Goal: Navigation & Orientation: Find specific page/section

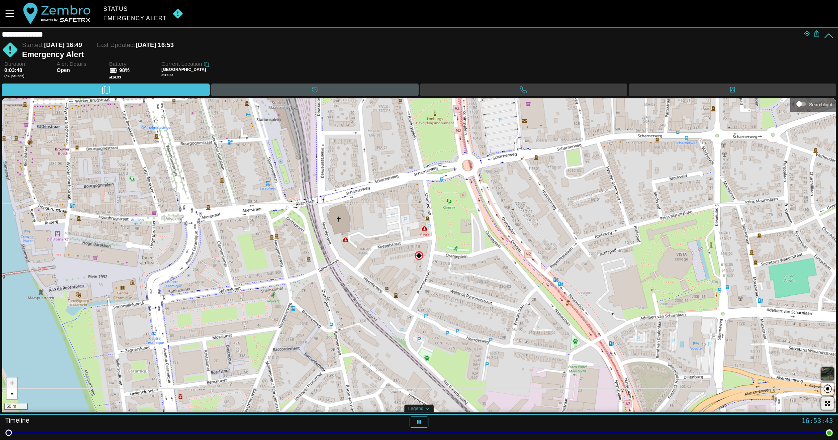
click at [308, 89] on div "Timeline" at bounding box center [315, 89] width 14 height 11
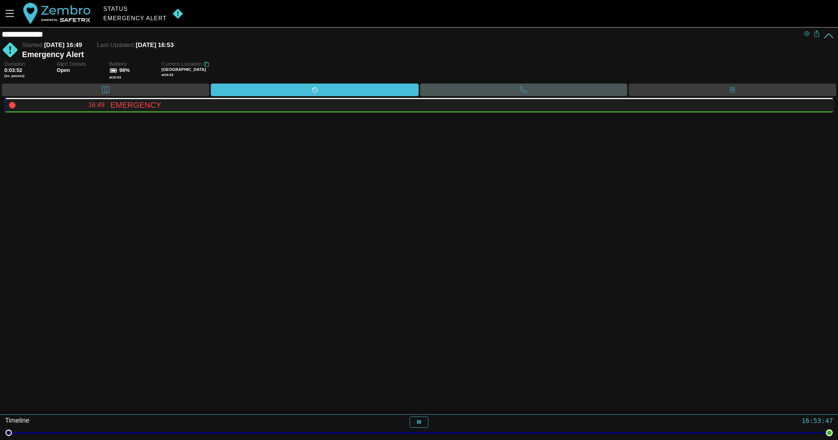
click at [473, 93] on div "Call" at bounding box center [524, 90] width 208 height 13
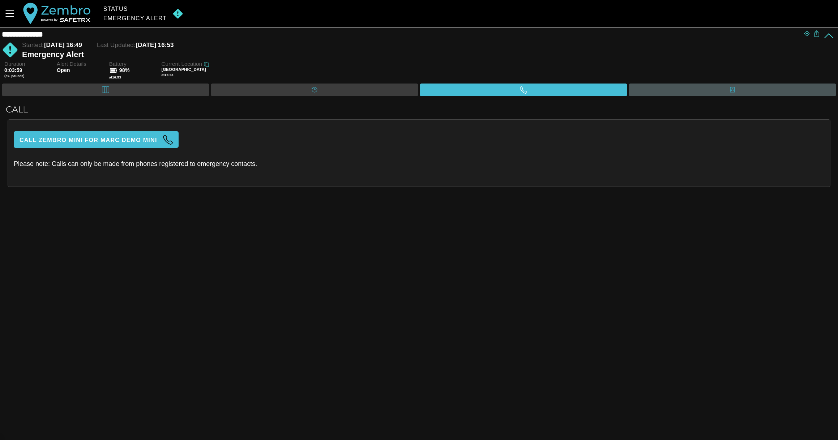
click at [743, 88] on div "Contacts" at bounding box center [733, 90] width 208 height 13
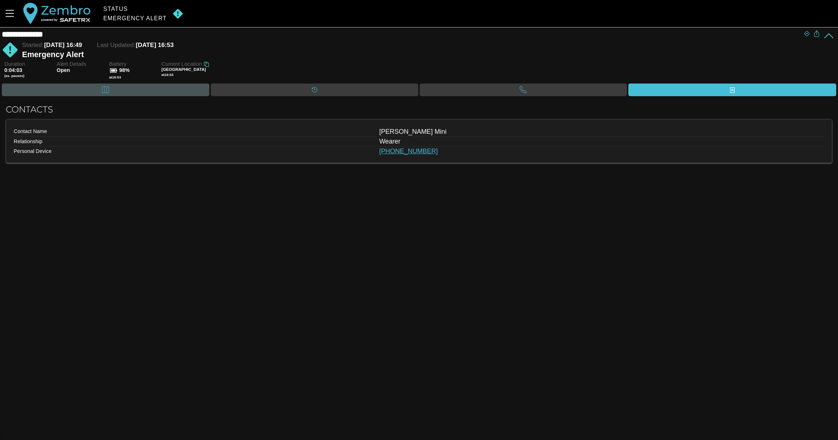
click at [143, 90] on div "Map" at bounding box center [106, 90] width 208 height 13
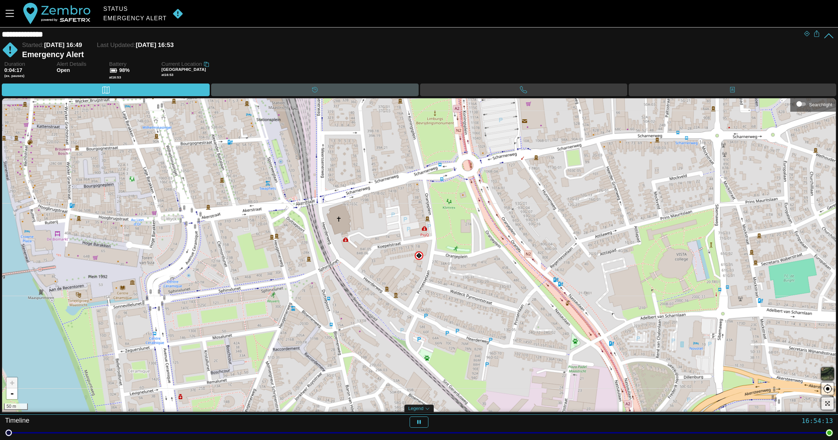
click at [284, 90] on div "Timeline" at bounding box center [315, 90] width 208 height 13
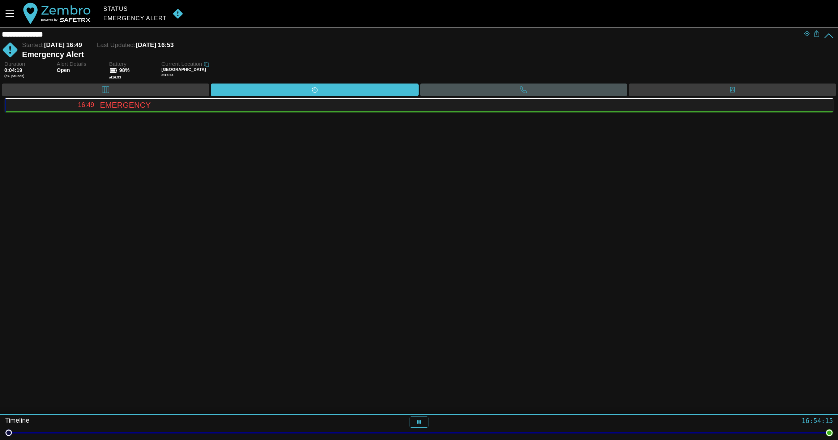
click at [517, 89] on div "Call" at bounding box center [524, 89] width 14 height 11
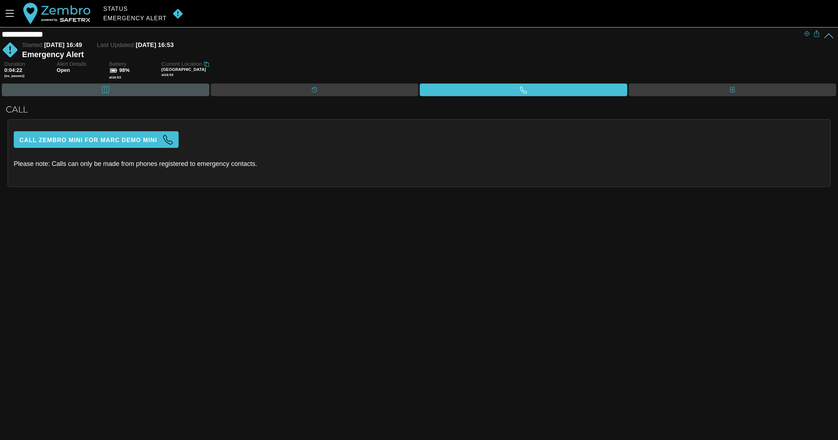
click at [98, 87] on div "Map" at bounding box center [106, 90] width 208 height 13
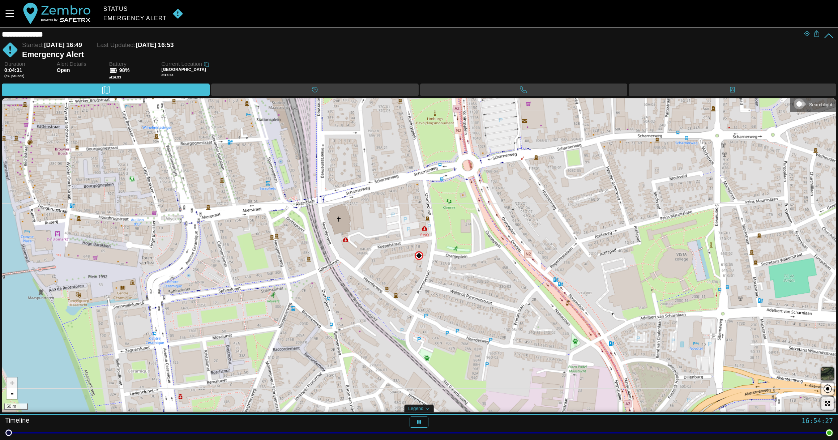
click at [797, 105] on div "Searchlight" at bounding box center [799, 103] width 5 height 5
